Goal: Navigation & Orientation: Find specific page/section

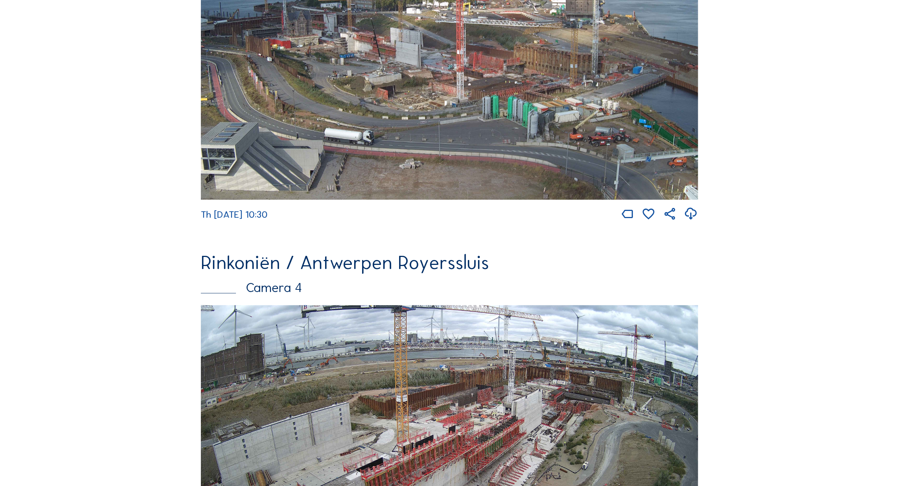
scroll to position [1428, 0]
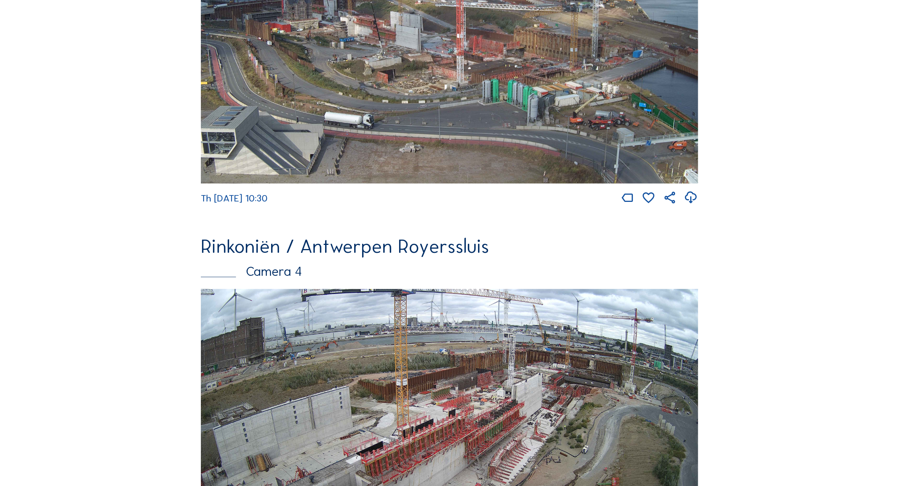
click at [324, 148] on img at bounding box center [449, 44] width 497 height 280
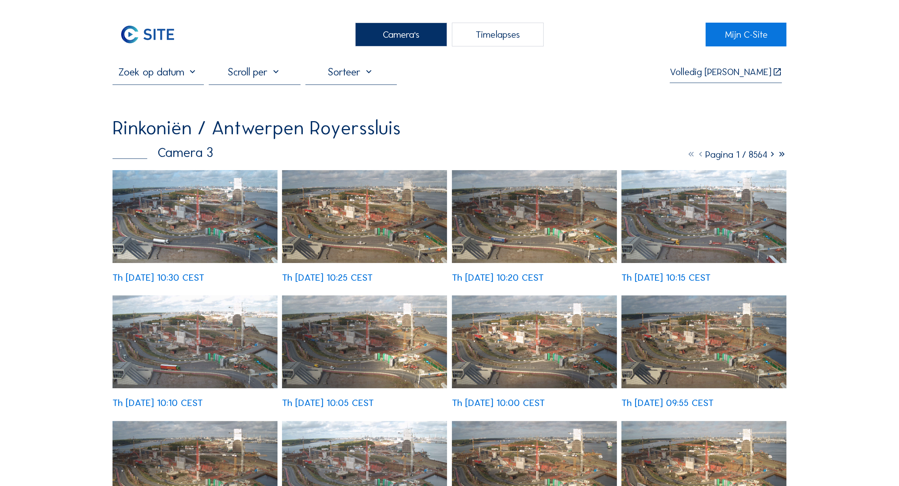
click at [207, 205] on img at bounding box center [194, 216] width 165 height 93
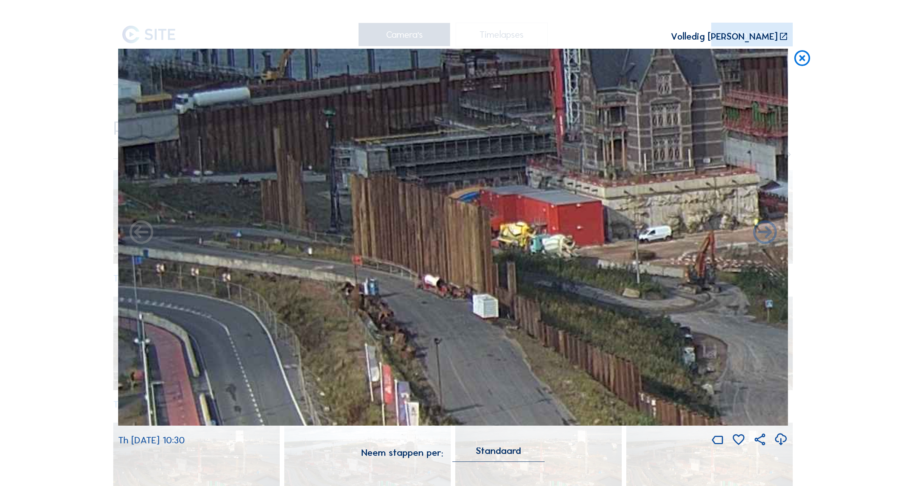
drag, startPoint x: 185, startPoint y: 269, endPoint x: 282, endPoint y: 260, distance: 96.6
click at [282, 260] on img at bounding box center [453, 237] width 670 height 377
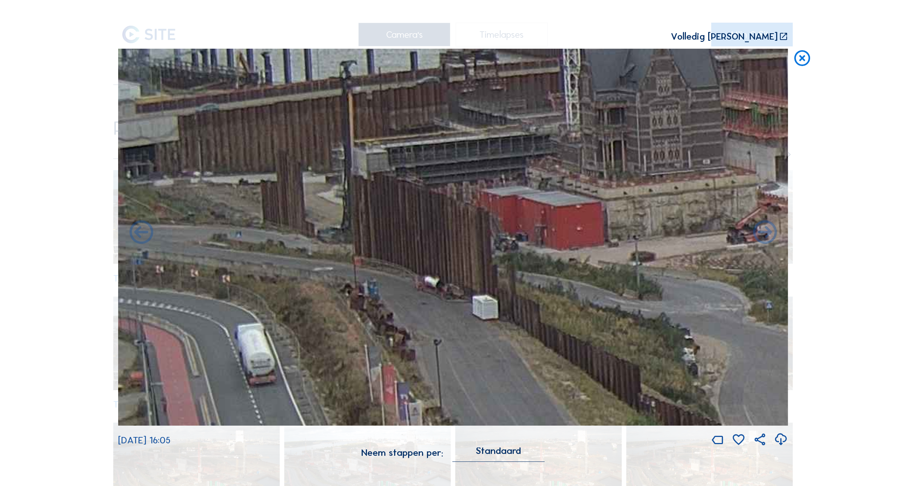
click at [803, 62] on icon at bounding box center [802, 59] width 19 height 20
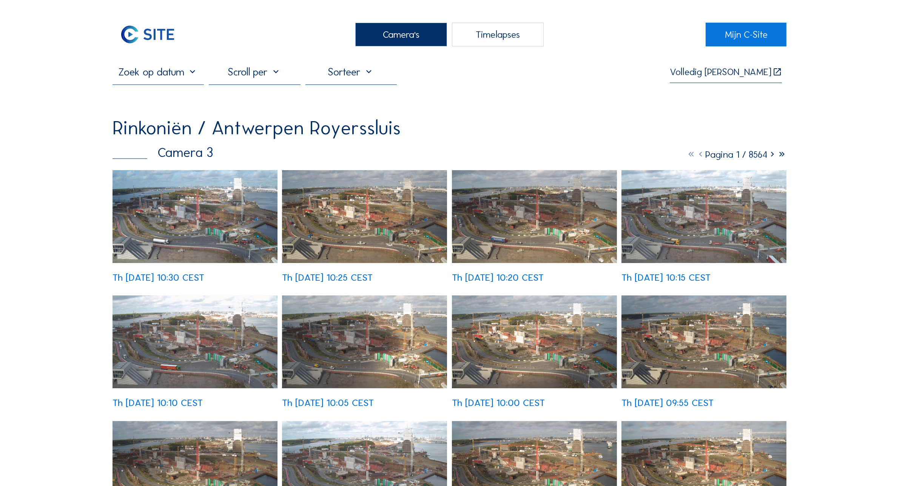
click at [401, 29] on div "Camera's" at bounding box center [401, 35] width 92 height 24
